Goal: Task Accomplishment & Management: Manage account settings

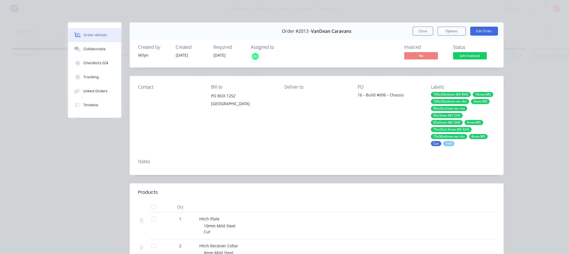
scroll to position [0, 967]
click at [413, 32] on button "Close" at bounding box center [423, 31] width 20 height 9
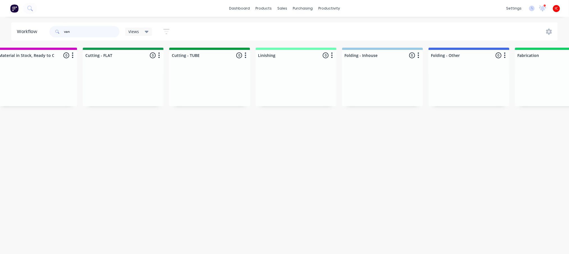
drag, startPoint x: 79, startPoint y: 34, endPoint x: 27, endPoint y: 30, distance: 52.3
click at [27, 30] on header "Workflow van Views Save new view None (Default) edit [PERSON_NAME] edit [PERSON…" at bounding box center [284, 31] width 547 height 18
type input "ek"
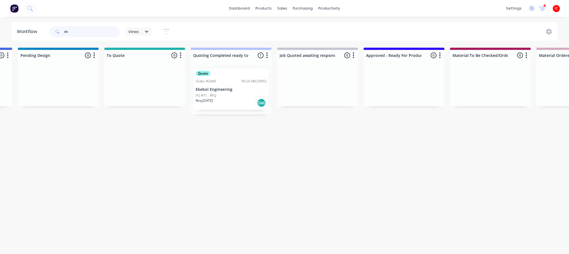
scroll to position [0, 339]
click at [230, 78] on div "Quote Order #2049 09:20 AM [DATE] Ekebol Engineering PO #71 - RFQ Req. [DATE] D…" at bounding box center [232, 89] width 75 height 41
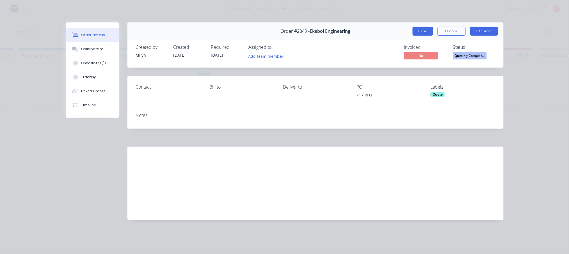
click at [424, 30] on button "Close" at bounding box center [423, 31] width 20 height 9
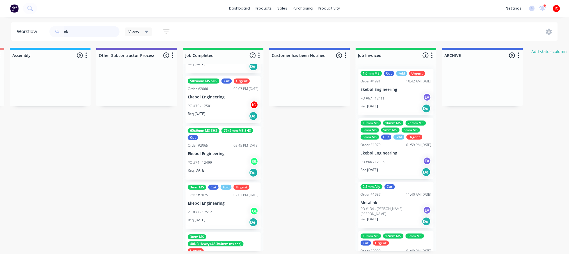
scroll to position [217, 0]
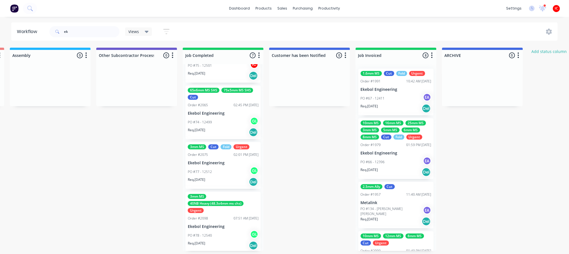
click at [227, 240] on div "PO #78 - 12540 GL" at bounding box center [223, 235] width 71 height 11
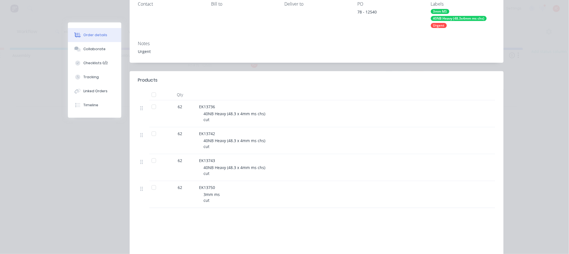
scroll to position [83, 0]
click at [93, 63] on div "Checklists 0/2" at bounding box center [95, 63] width 24 height 5
type textarea "x"
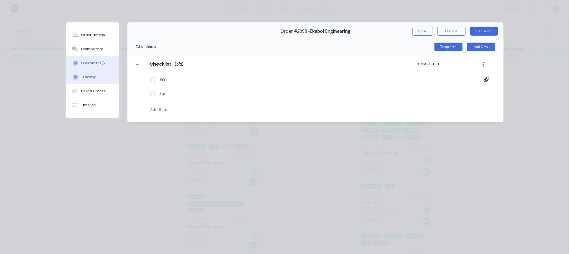
click at [97, 73] on button "Tracking" at bounding box center [92, 77] width 53 height 14
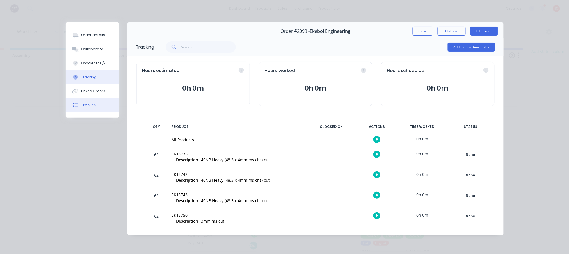
click at [104, 105] on button "Timeline" at bounding box center [92, 105] width 53 height 14
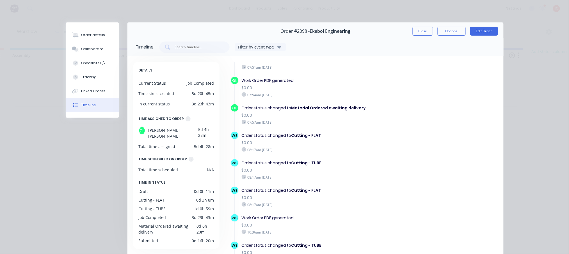
scroll to position [339, 0]
click at [417, 32] on button "Close" at bounding box center [423, 31] width 20 height 9
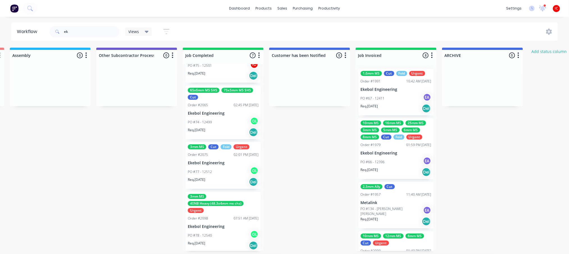
click at [222, 214] on div "3mm MS 40NB Heavy (48.3x4mm ms chs) Urgent Order #2098 07:51 AM [DATE] Ekebol E…" at bounding box center [223, 222] width 75 height 61
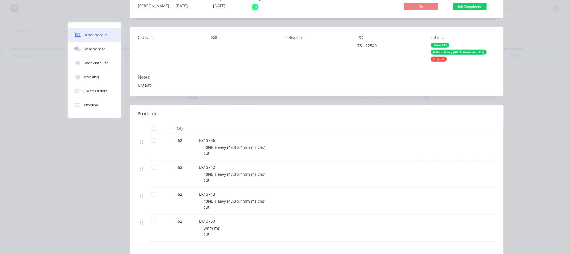
scroll to position [0, 0]
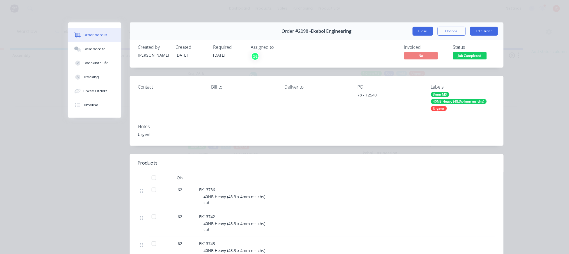
click at [418, 34] on button "Close" at bounding box center [423, 31] width 20 height 9
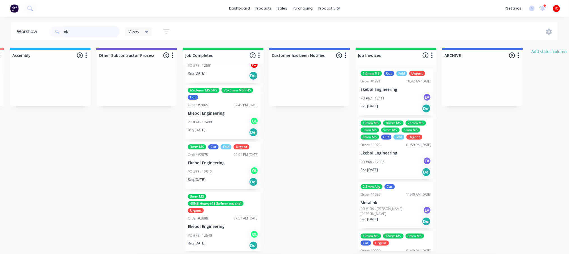
drag, startPoint x: 82, startPoint y: 31, endPoint x: 27, endPoint y: 24, distance: 55.7
click at [20, 26] on header "Workflow ek Views Save new view None (Default) edit [PERSON_NAME] edit [PERSON_…" at bounding box center [284, 31] width 547 height 18
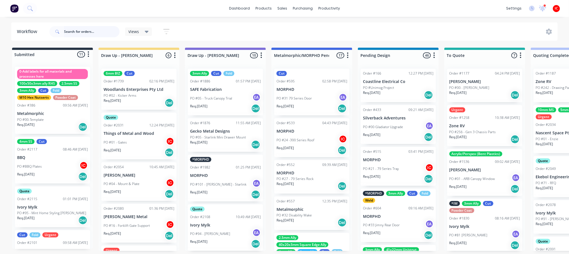
scroll to position [82, 0]
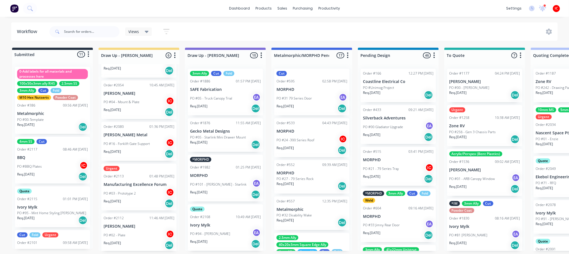
click at [134, 137] on p "[PERSON_NAME] Metal" at bounding box center [139, 135] width 71 height 5
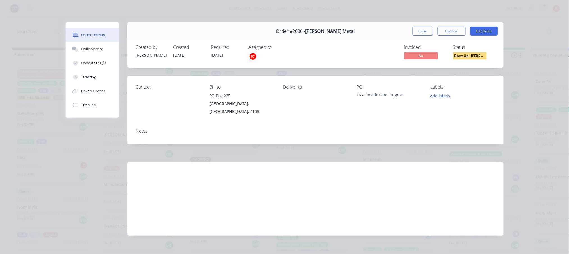
click at [77, 157] on div "Order #2080 - [PERSON_NAME] Metal Close Options Edit Order Created by [PERSON_N…" at bounding box center [285, 133] width 438 height 222
click at [417, 33] on button "Close" at bounding box center [423, 31] width 20 height 9
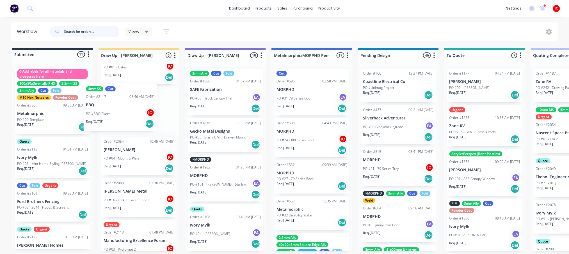
drag, startPoint x: 52, startPoint y: 157, endPoint x: 132, endPoint y: 106, distance: 94.8
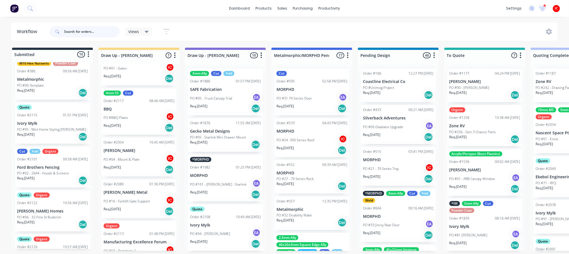
scroll to position [75, 0]
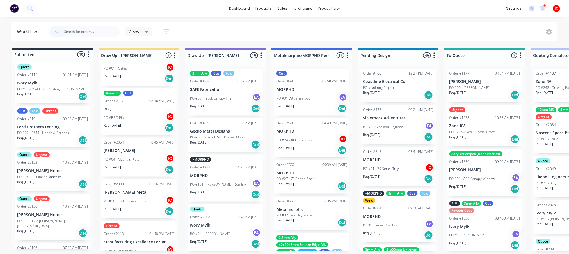
click at [55, 173] on p "[PERSON_NAME] Homes" at bounding box center [52, 171] width 71 height 5
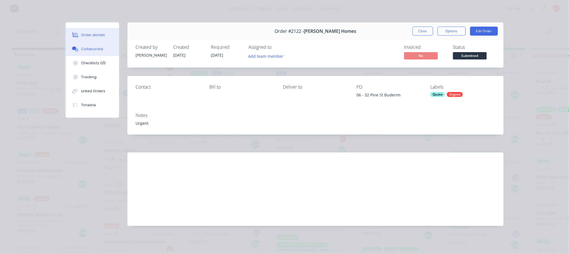
click at [100, 45] on button "Collaborate" at bounding box center [92, 49] width 53 height 14
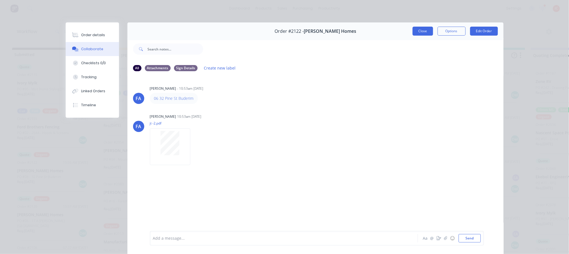
click at [415, 31] on button "Close" at bounding box center [423, 31] width 20 height 9
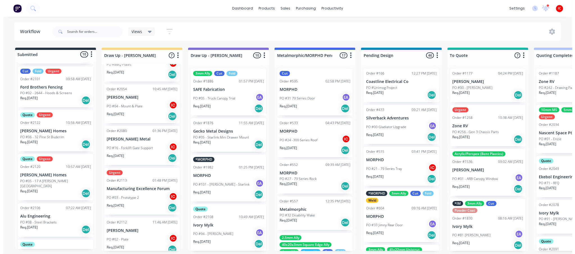
scroll to position [131, 0]
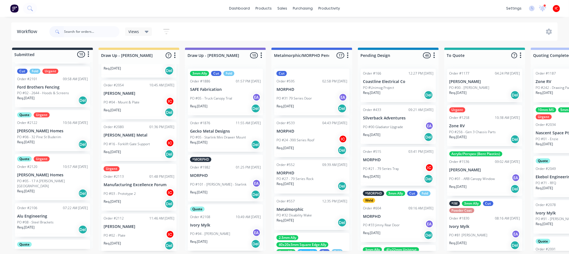
click at [143, 187] on div "Urgent Order #2113 01:48 PM [DATE] Manufacturing Excellence Forum PO #03 - Prot…" at bounding box center [138, 187] width 75 height 47
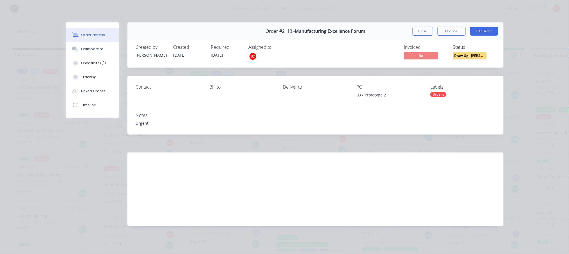
click at [554, 104] on div "Order details Collaborate Checklists 0/0 Tracking Linked Orders Timeline Order …" at bounding box center [284, 127] width 569 height 254
click at [423, 29] on button "Close" at bounding box center [423, 31] width 20 height 9
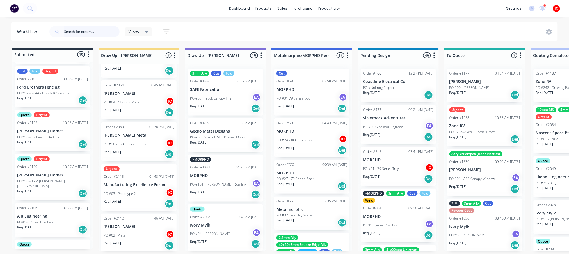
click at [82, 31] on input "text" at bounding box center [92, 31] width 56 height 11
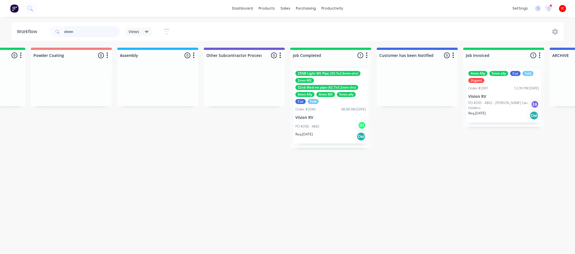
scroll to position [0, 1539]
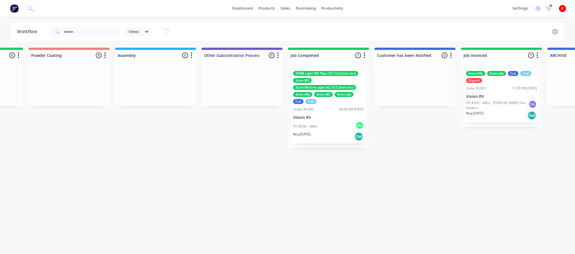
click at [325, 116] on p "Vision RV" at bounding box center [328, 117] width 71 height 5
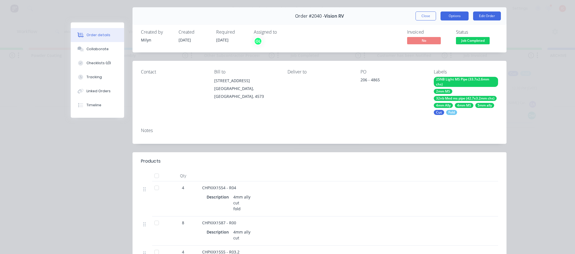
scroll to position [0, 0]
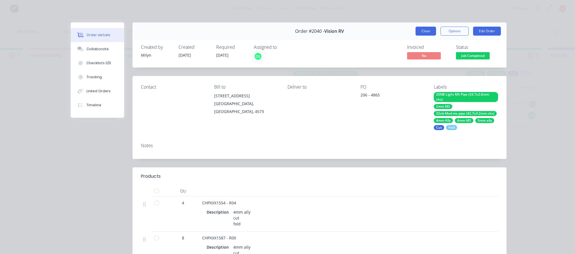
click at [428, 30] on button "Close" at bounding box center [425, 31] width 20 height 9
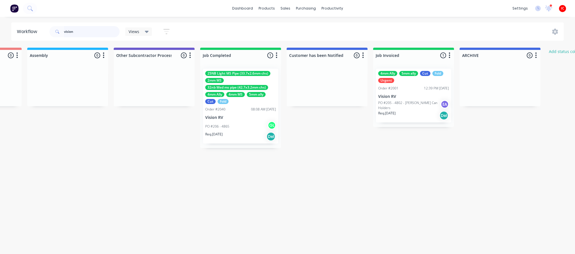
scroll to position [0, 1634]
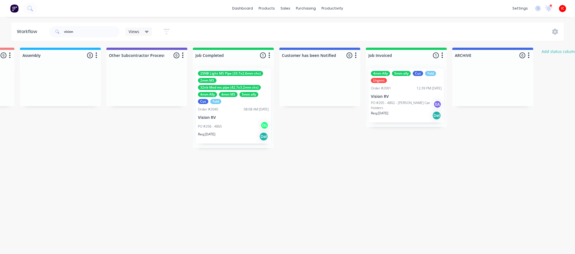
click at [242, 116] on p "Vision RV" at bounding box center [233, 117] width 71 height 5
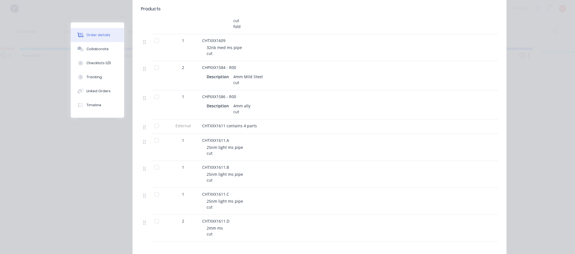
scroll to position [112, 0]
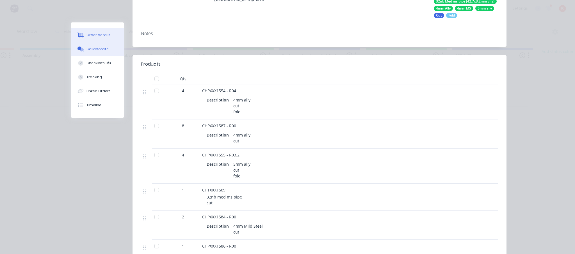
drag, startPoint x: 93, startPoint y: 51, endPoint x: 96, endPoint y: 50, distance: 2.9
click at [94, 51] on div "Collaborate" at bounding box center [97, 49] width 22 height 5
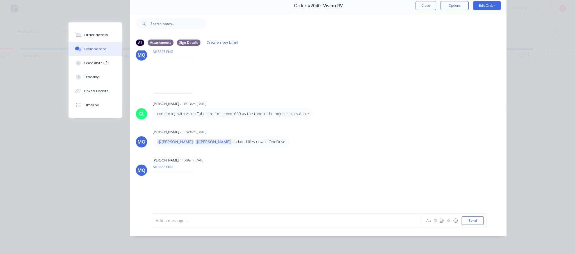
scroll to position [42, 0]
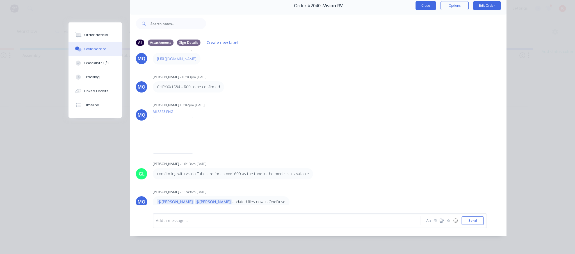
click at [422, 1] on button "Close" at bounding box center [425, 5] width 20 height 9
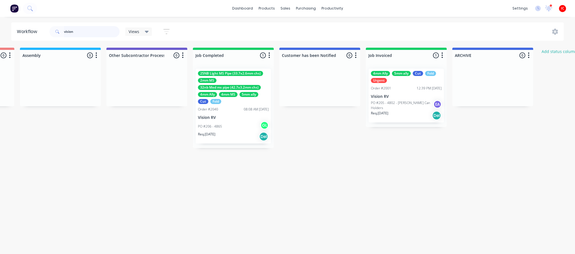
drag, startPoint x: 109, startPoint y: 31, endPoint x: 17, endPoint y: 33, distance: 91.2
click at [22, 32] on header "Workflow vision Views Save new view None (Default) edit [PERSON_NAME] edit [PER…" at bounding box center [287, 31] width 553 height 18
type input "sky"
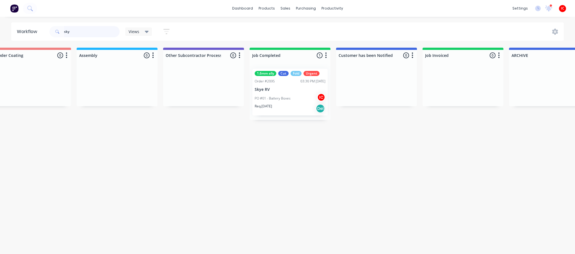
scroll to position [0, 1581]
drag, startPoint x: 101, startPoint y: 28, endPoint x: 17, endPoint y: 29, distance: 83.6
click at [17, 29] on header "Workflow sky Views Save new view None (Default) edit [PERSON_NAME] edit [PERSON…" at bounding box center [287, 31] width 553 height 18
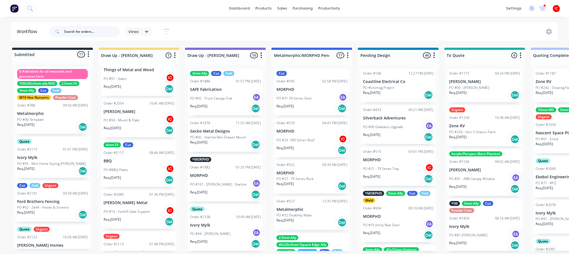
scroll to position [94, 0]
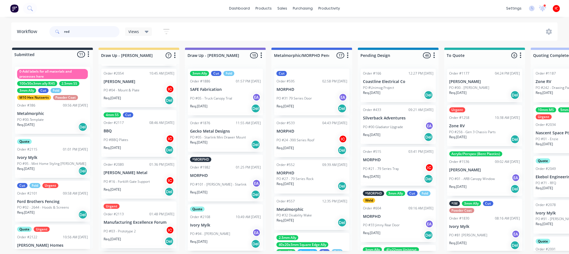
type input "red"
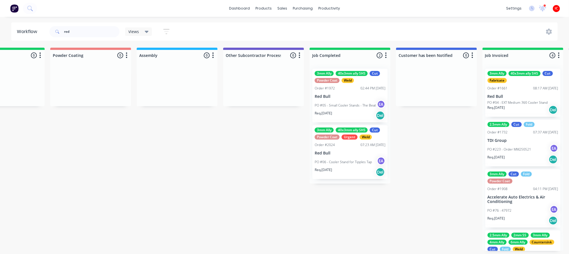
scroll to position [0, 1685]
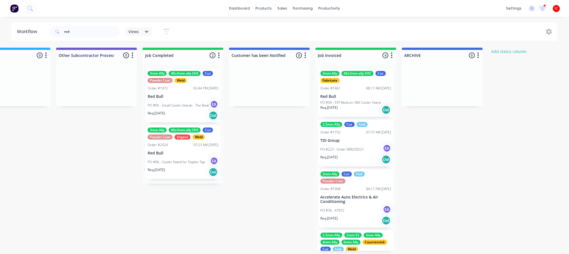
drag, startPoint x: 214, startPoint y: 114, endPoint x: 317, endPoint y: 113, distance: 102.7
click at [189, 99] on div "3mm Ally 40x3mm ally SHS Cut Powder Coat Weld Order #1972 02:44 PM [DATE] Red B…" at bounding box center [182, 96] width 75 height 54
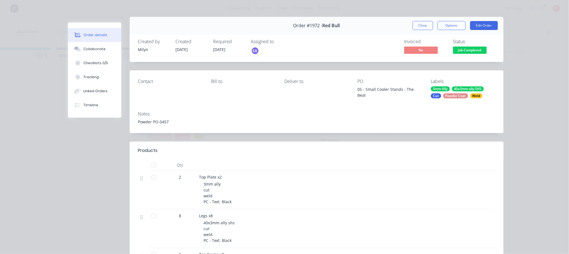
scroll to position [0, 0]
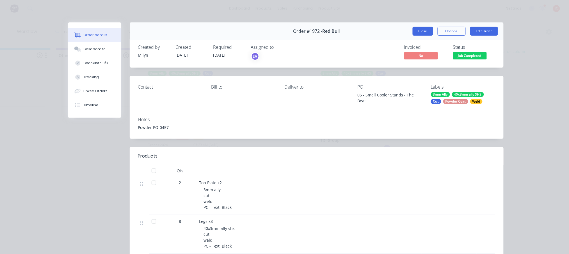
click at [416, 32] on button "Close" at bounding box center [423, 31] width 20 height 9
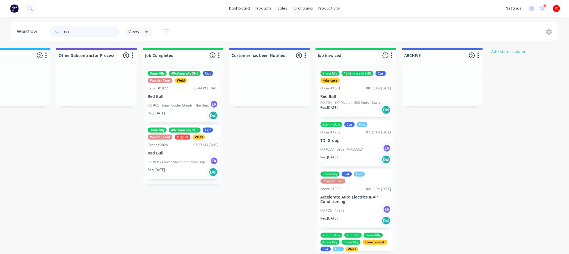
drag, startPoint x: 80, startPoint y: 31, endPoint x: 40, endPoint y: 31, distance: 39.6
click at [40, 31] on header "Workflow red Views Save new view None (Default) edit [PERSON_NAME] edit [PERSON…" at bounding box center [284, 31] width 547 height 18
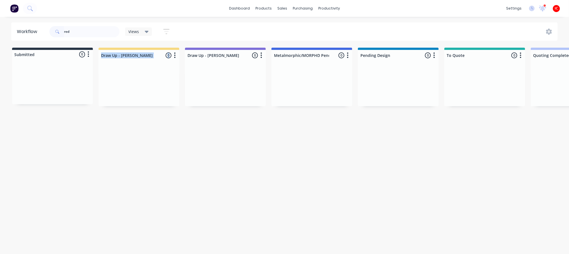
drag, startPoint x: 80, startPoint y: 182, endPoint x: 111, endPoint y: 15, distance: 170.0
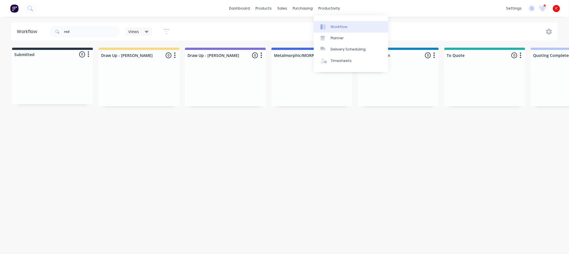
click at [337, 24] on link "Workflow" at bounding box center [351, 26] width 74 height 11
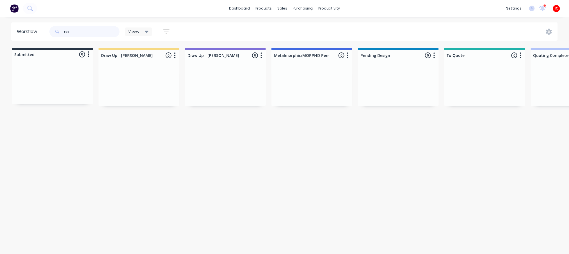
drag, startPoint x: 86, startPoint y: 34, endPoint x: 48, endPoint y: 31, distance: 38.8
click at [48, 31] on header "Workflow red Views Save new view None (Default) edit [PERSON_NAME] edit [PERSON…" at bounding box center [284, 31] width 547 height 18
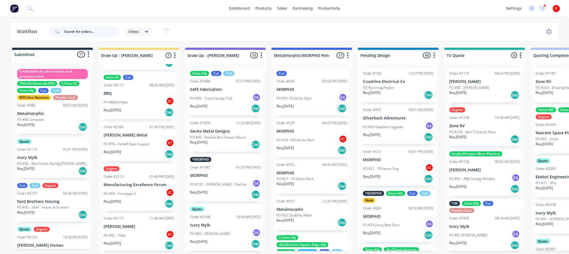
scroll to position [56, 0]
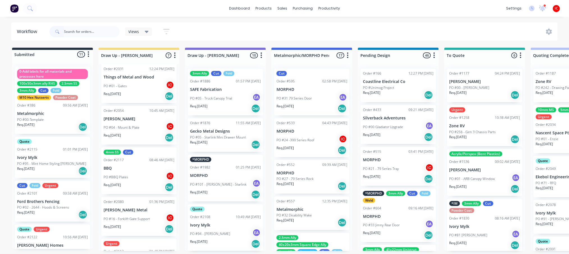
click at [134, 124] on div "PO #04 - Mount & Plate IC" at bounding box center [139, 127] width 71 height 11
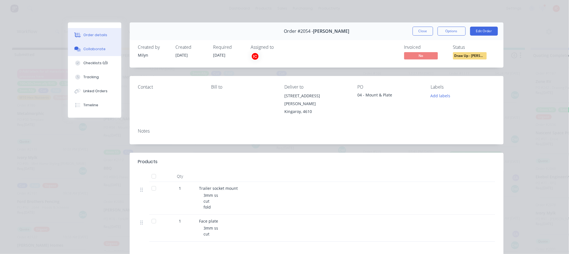
click at [103, 49] on button "Collaborate" at bounding box center [94, 49] width 53 height 14
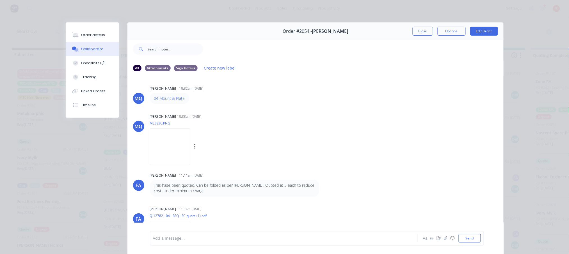
click at [185, 140] on img at bounding box center [170, 147] width 40 height 37
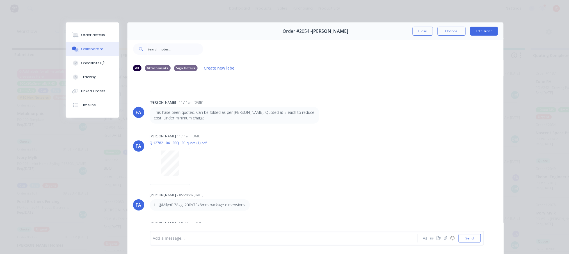
scroll to position [75, 0]
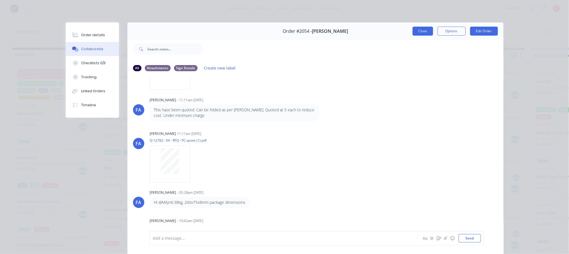
click at [419, 29] on button "Close" at bounding box center [423, 31] width 20 height 9
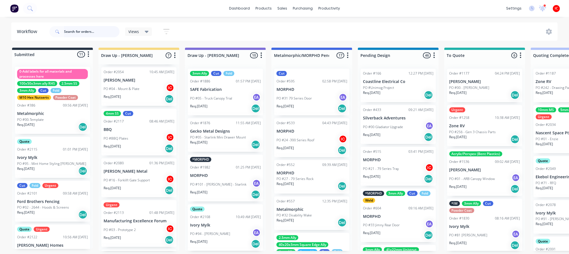
scroll to position [131, 0]
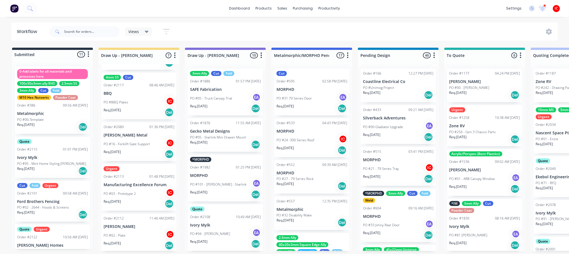
click at [130, 231] on div "PO #02 - Plate IC" at bounding box center [139, 235] width 71 height 11
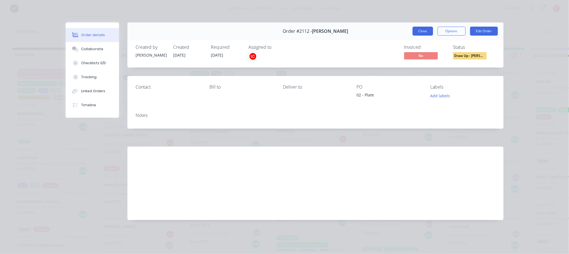
click at [425, 30] on button "Close" at bounding box center [423, 31] width 20 height 9
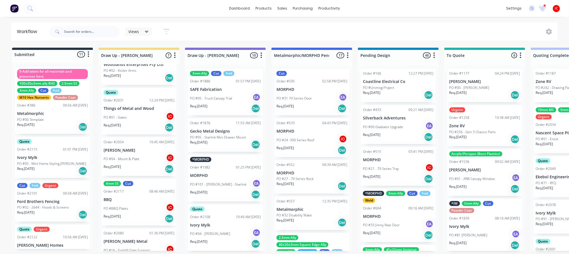
scroll to position [37, 0]
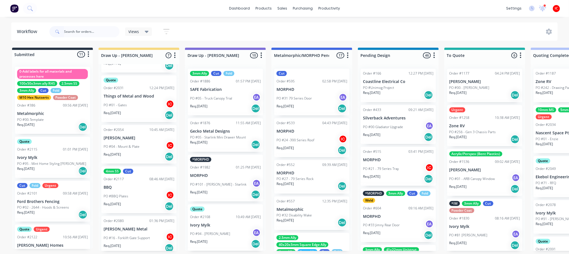
click at [136, 139] on p "[PERSON_NAME]" at bounding box center [139, 138] width 71 height 5
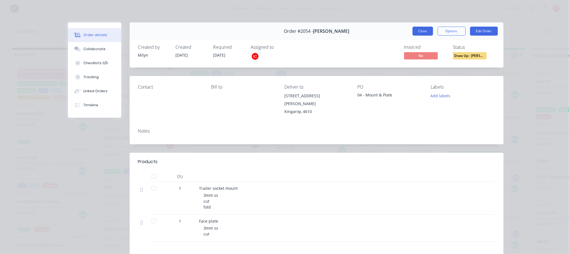
click at [423, 29] on button "Close" at bounding box center [423, 31] width 20 height 9
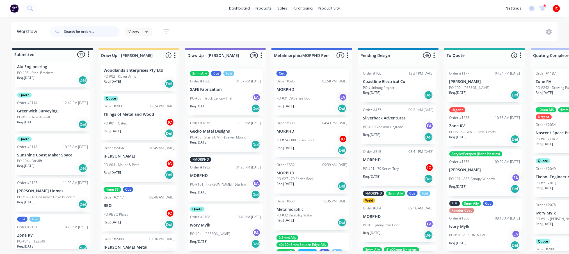
scroll to position [0, 0]
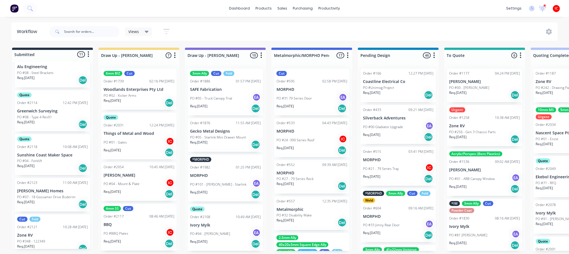
click at [140, 180] on div "PO #04 - Mount & Plate IC" at bounding box center [139, 184] width 71 height 11
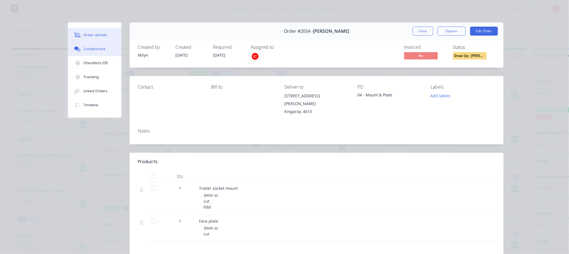
click at [91, 52] on button "Collaborate" at bounding box center [94, 49] width 53 height 14
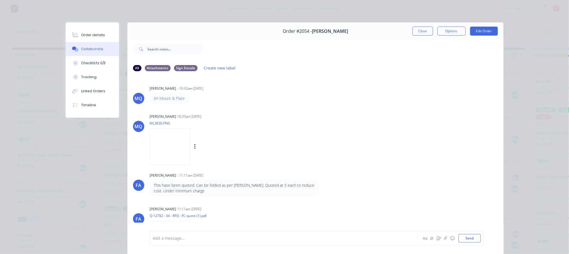
click at [186, 148] on img at bounding box center [170, 147] width 40 height 37
click at [172, 152] on img at bounding box center [170, 147] width 40 height 37
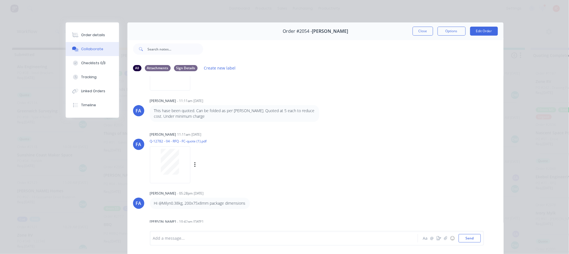
scroll to position [75, 0]
click at [97, 105] on button "Timeline" at bounding box center [92, 105] width 53 height 14
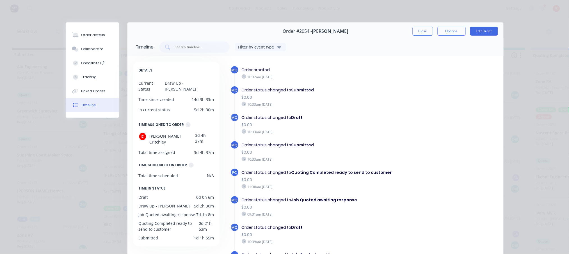
scroll to position [66, 0]
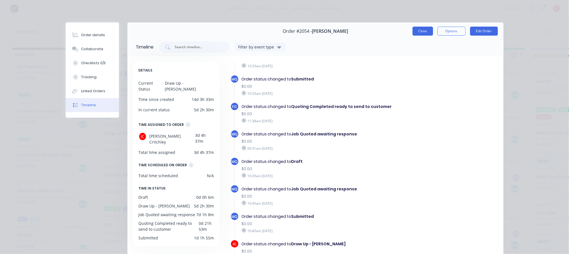
click at [422, 33] on button "Close" at bounding box center [423, 31] width 20 height 9
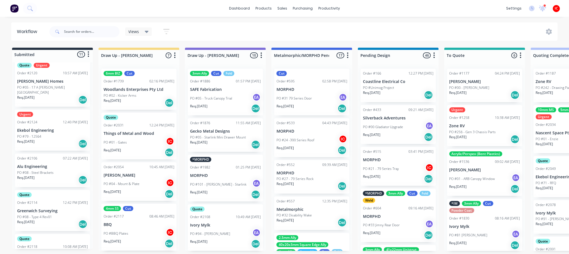
scroll to position [196, 0]
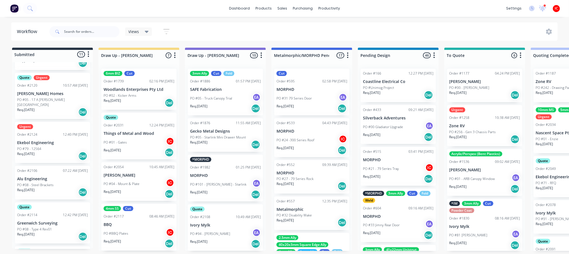
click at [51, 183] on p "PO #08 - Steel Brackets" at bounding box center [35, 185] width 36 height 5
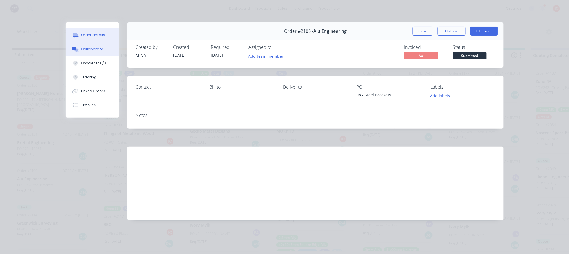
click at [96, 44] on button "Collaborate" at bounding box center [92, 49] width 53 height 14
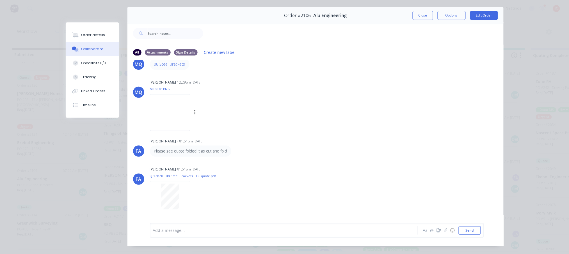
scroll to position [31, 0]
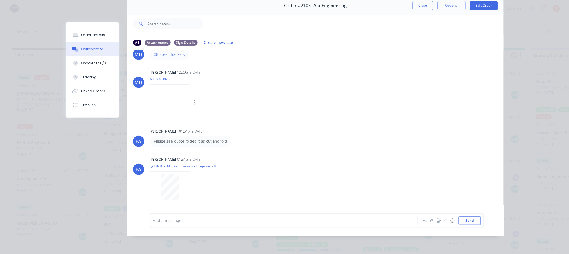
click at [190, 108] on img at bounding box center [170, 102] width 40 height 37
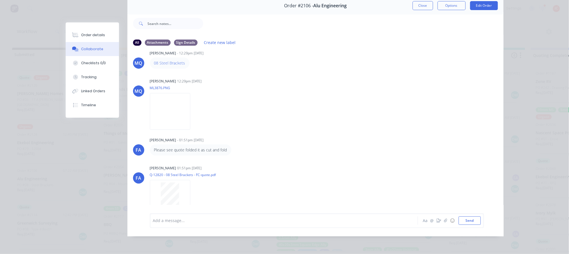
scroll to position [19, 0]
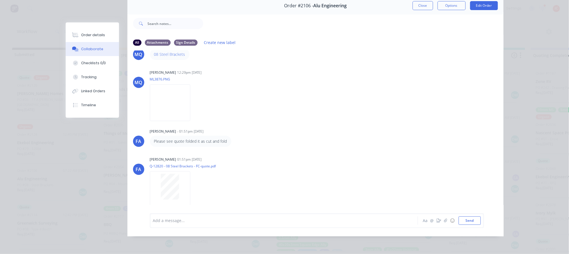
click at [25, 76] on div "Order details Collaborate Checklists 0/0 Tracking Linked Orders Timeline Order …" at bounding box center [284, 127] width 569 height 254
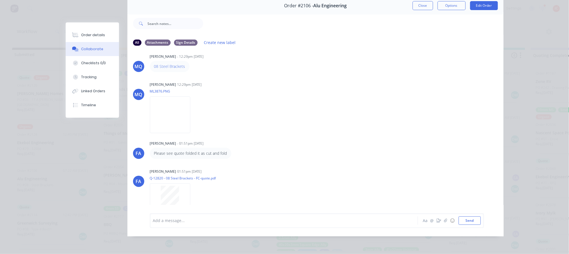
scroll to position [0, 0]
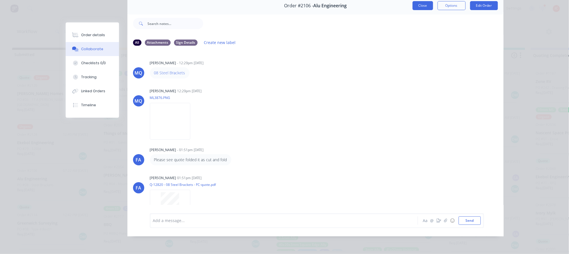
click at [421, 1] on button "Close" at bounding box center [423, 5] width 20 height 9
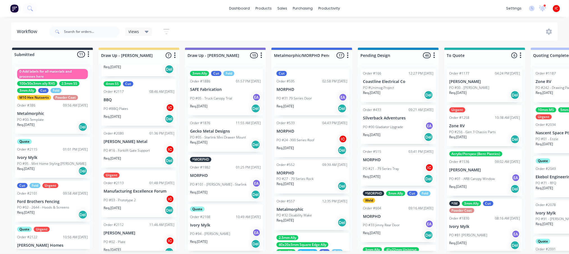
scroll to position [131, 0]
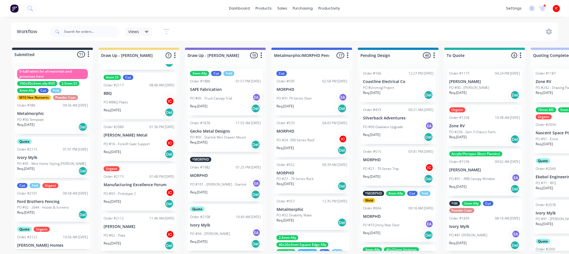
click at [131, 237] on div "PO #02 - Plate IC" at bounding box center [139, 235] width 71 height 11
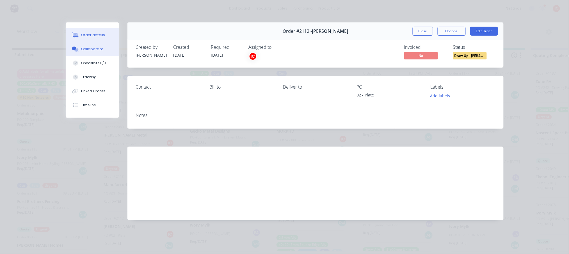
click at [84, 46] on button "Collaborate" at bounding box center [92, 49] width 53 height 14
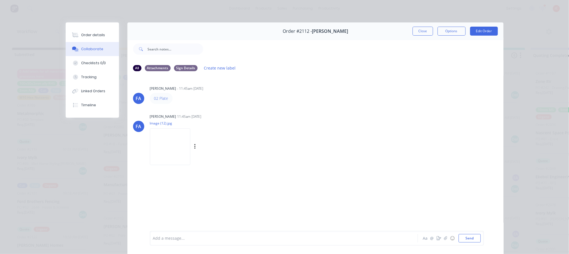
click at [172, 149] on img at bounding box center [170, 147] width 40 height 37
click at [62, 189] on div "Order details Collaborate Checklists 0/0 Tracking Linked Orders Timeline Order …" at bounding box center [284, 142] width 449 height 240
click at [415, 29] on button "Close" at bounding box center [423, 31] width 20 height 9
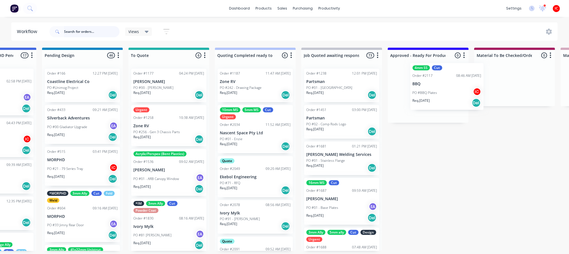
scroll to position [0, 322]
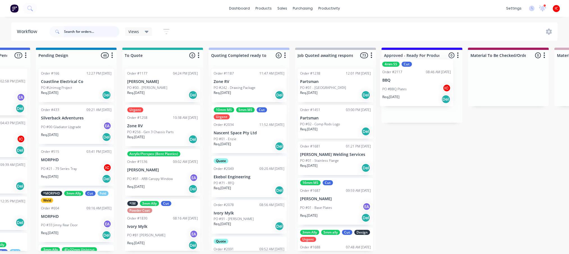
drag, startPoint x: 125, startPoint y: 137, endPoint x: 407, endPoint y: 86, distance: 287.0
click at [411, 92] on div "4mm SS Cut Order #2117 08:46 AM [DATE] BBQ PO #BBQ Plates IC Req. [DATE] Del" at bounding box center [421, 92] width 75 height 47
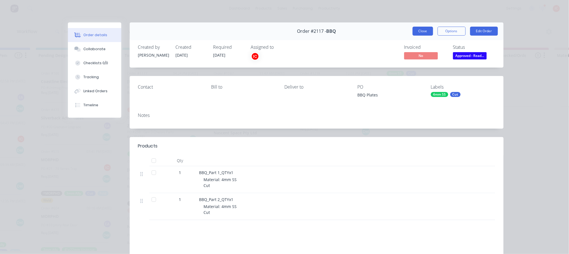
click at [424, 33] on button "Close" at bounding box center [423, 31] width 20 height 9
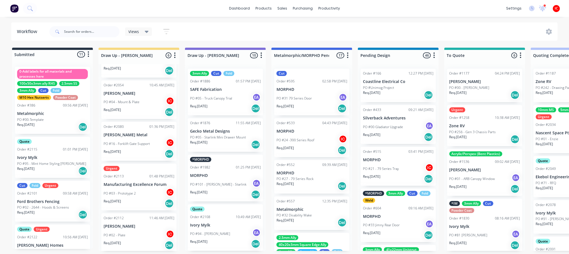
click at [147, 230] on div "PO #02 - Plate IC" at bounding box center [139, 235] width 71 height 11
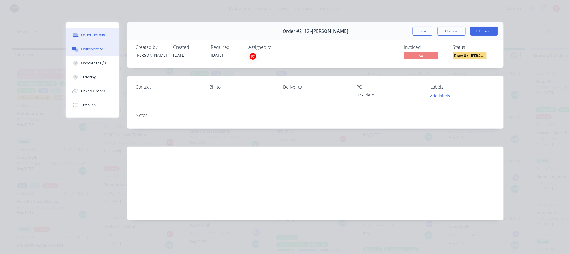
click at [84, 48] on div "Collaborate" at bounding box center [92, 49] width 22 height 5
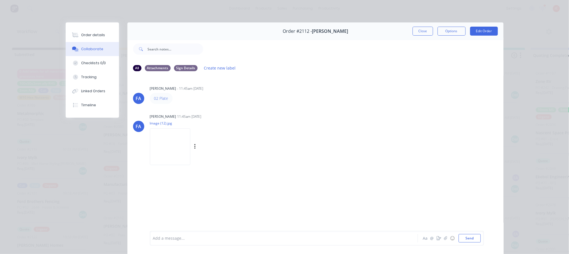
click at [160, 154] on img at bounding box center [170, 147] width 40 height 37
click at [96, 209] on div "Order #2112 - [PERSON_NAME] Close Options Edit Order All Attachments Sign Detai…" at bounding box center [285, 142] width 438 height 240
click at [420, 30] on button "Close" at bounding box center [423, 31] width 20 height 9
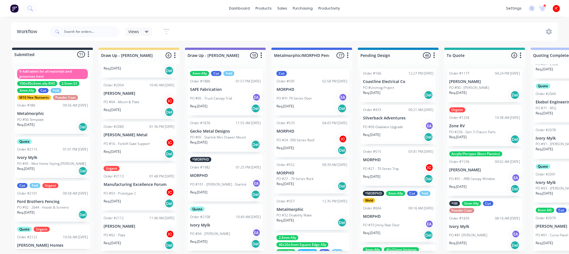
click at [136, 233] on div "PO #02 - Plate IC" at bounding box center [139, 235] width 71 height 11
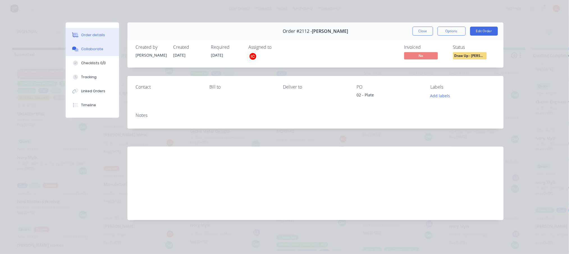
click at [86, 49] on div "Collaborate" at bounding box center [92, 49] width 22 height 5
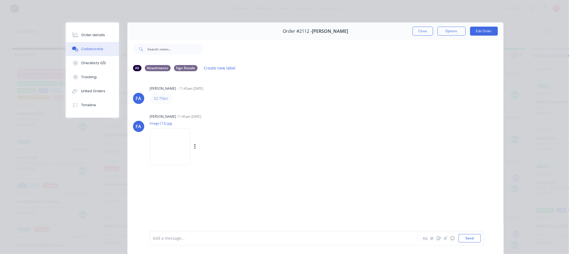
click at [173, 150] on img at bounding box center [170, 147] width 40 height 37
